Goal: Transaction & Acquisition: Purchase product/service

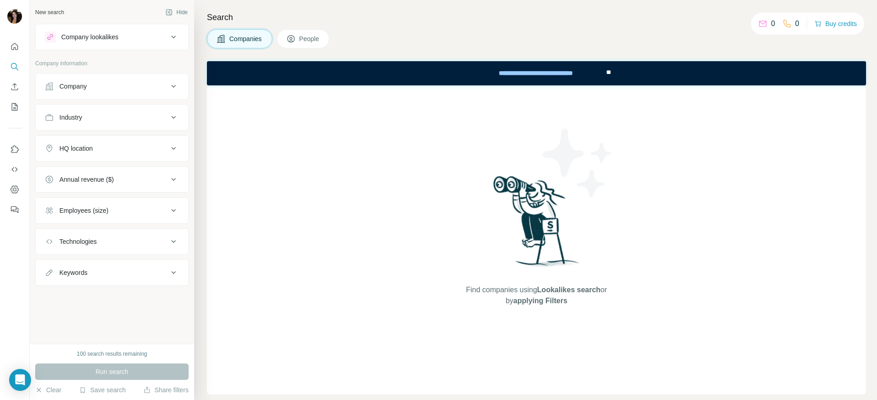
click at [765, 23] on div "0" at bounding box center [767, 23] width 17 height 11
click at [820, 27] on button "Buy credits" at bounding box center [836, 23] width 43 height 13
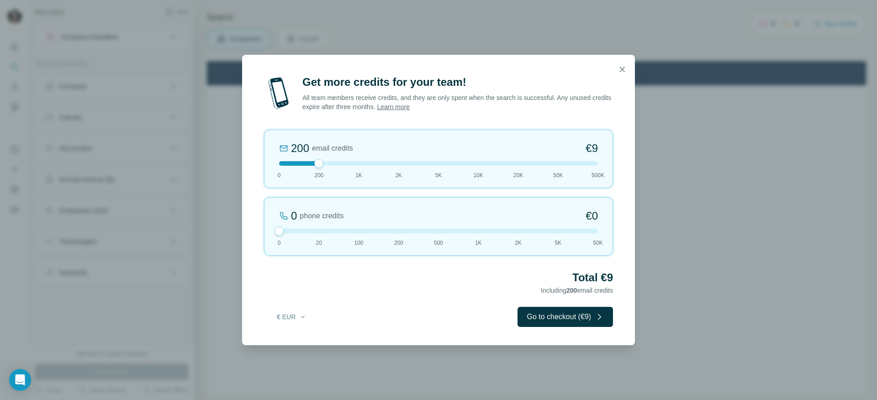
drag, startPoint x: 318, startPoint y: 234, endPoint x: 254, endPoint y: 232, distance: 64.5
click at [254, 232] on div "Get more credits for your team! All team members receive credits, and they are …" at bounding box center [438, 210] width 393 height 271
click at [357, 164] on div at bounding box center [438, 163] width 319 height 5
drag, startPoint x: 357, startPoint y: 164, endPoint x: 331, endPoint y: 162, distance: 26.1
click at [331, 162] on div at bounding box center [438, 163] width 319 height 5
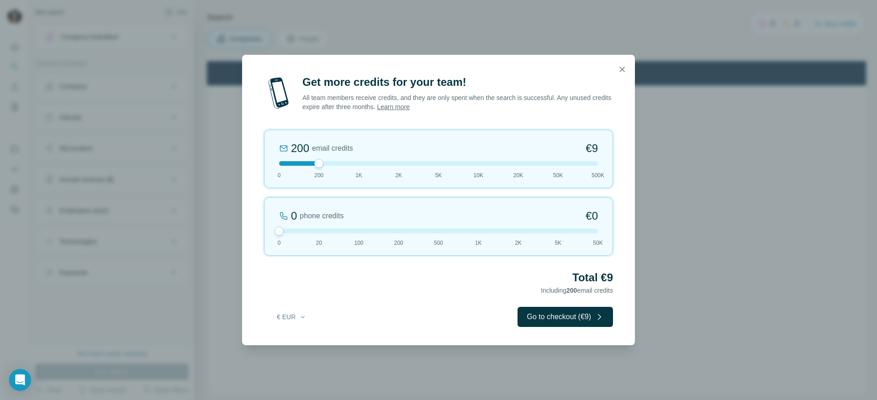
click at [331, 162] on div at bounding box center [438, 163] width 319 height 5
click at [355, 165] on div at bounding box center [438, 163] width 319 height 5
drag, startPoint x: 355, startPoint y: 165, endPoint x: 333, endPoint y: 164, distance: 21.9
click at [334, 164] on div at bounding box center [438, 163] width 319 height 5
drag, startPoint x: 320, startPoint y: 161, endPoint x: 347, endPoint y: 161, distance: 27.0
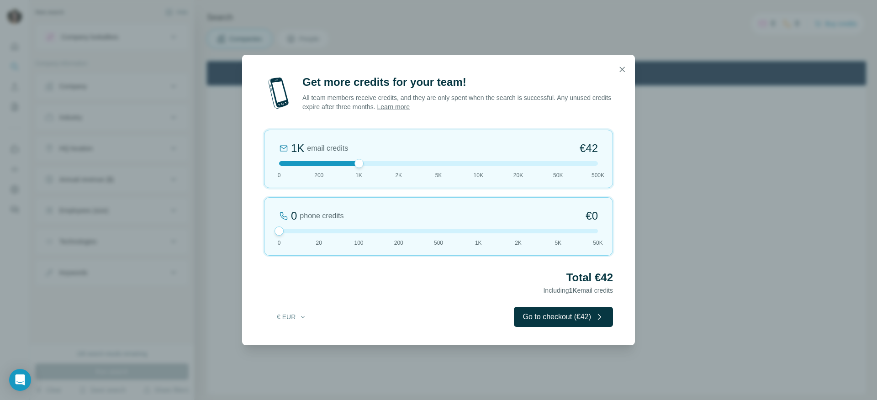
click at [347, 161] on div at bounding box center [438, 163] width 319 height 5
click at [319, 162] on div at bounding box center [438, 163] width 319 height 5
click at [538, 316] on button "Go to checkout (€9)" at bounding box center [566, 317] width 96 height 20
